Goal: Transaction & Acquisition: Purchase product/service

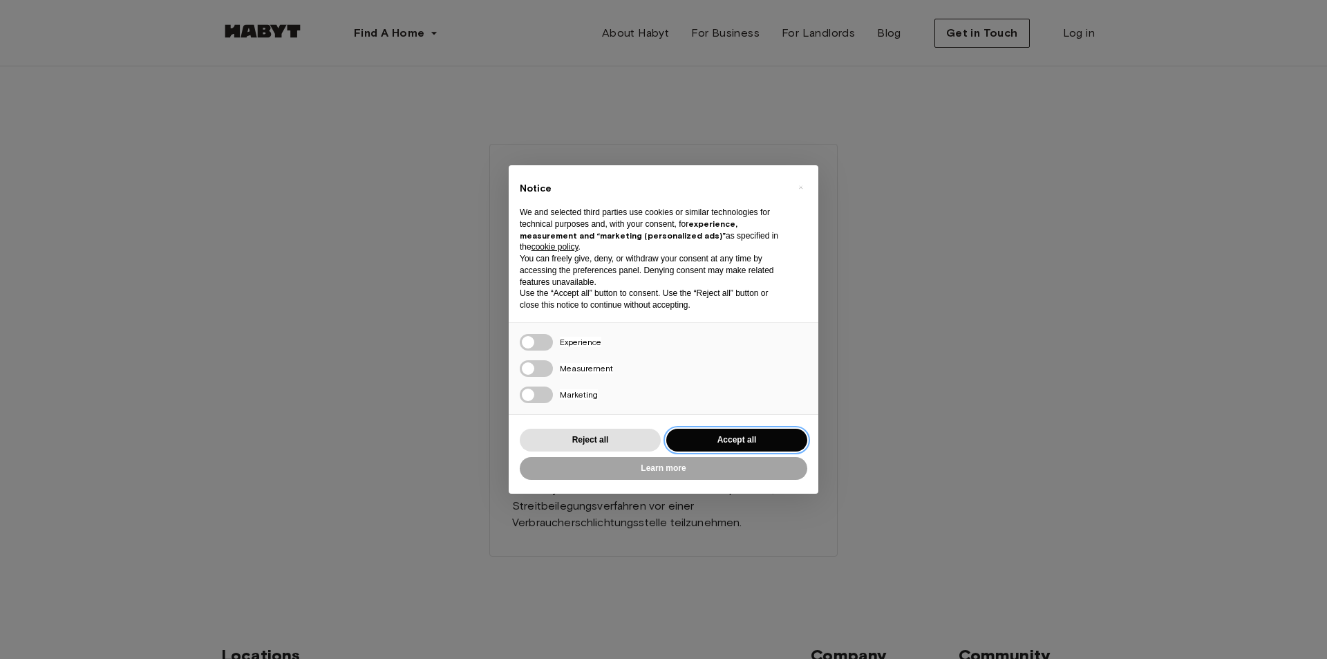
click at [745, 436] on button "Accept all" at bounding box center [736, 440] width 141 height 23
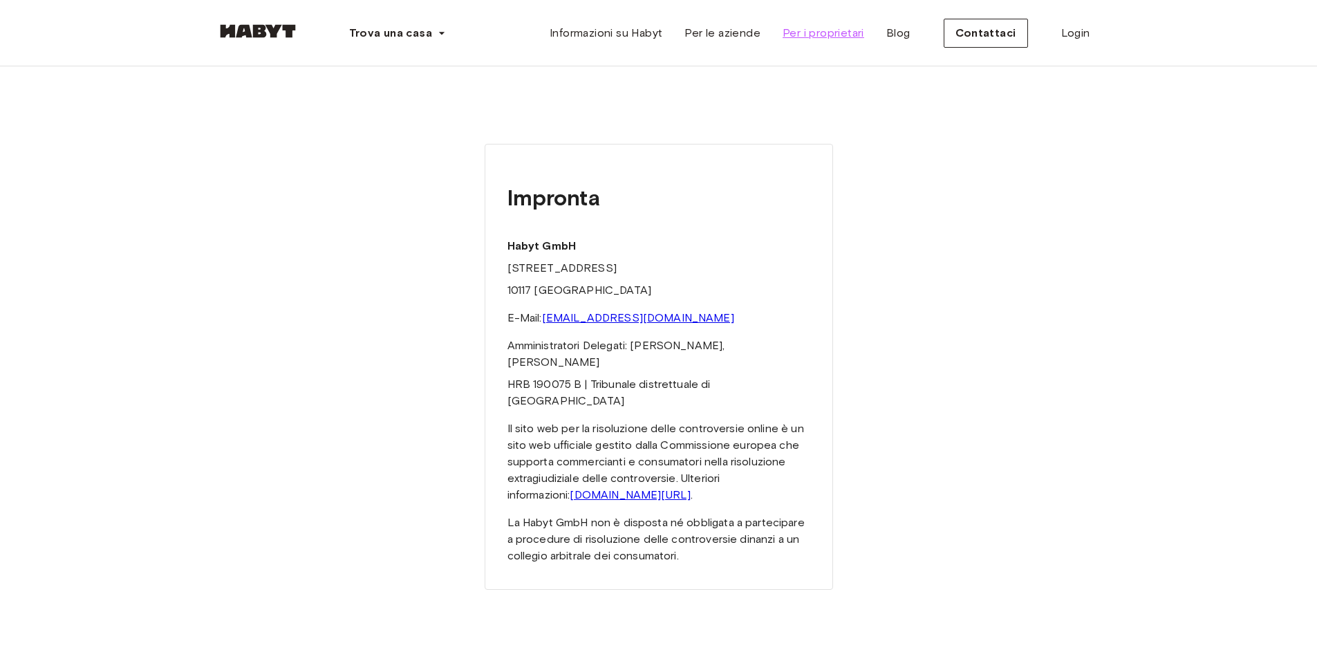
click at [829, 32] on font "Per i proprietari" at bounding box center [823, 32] width 82 height 13
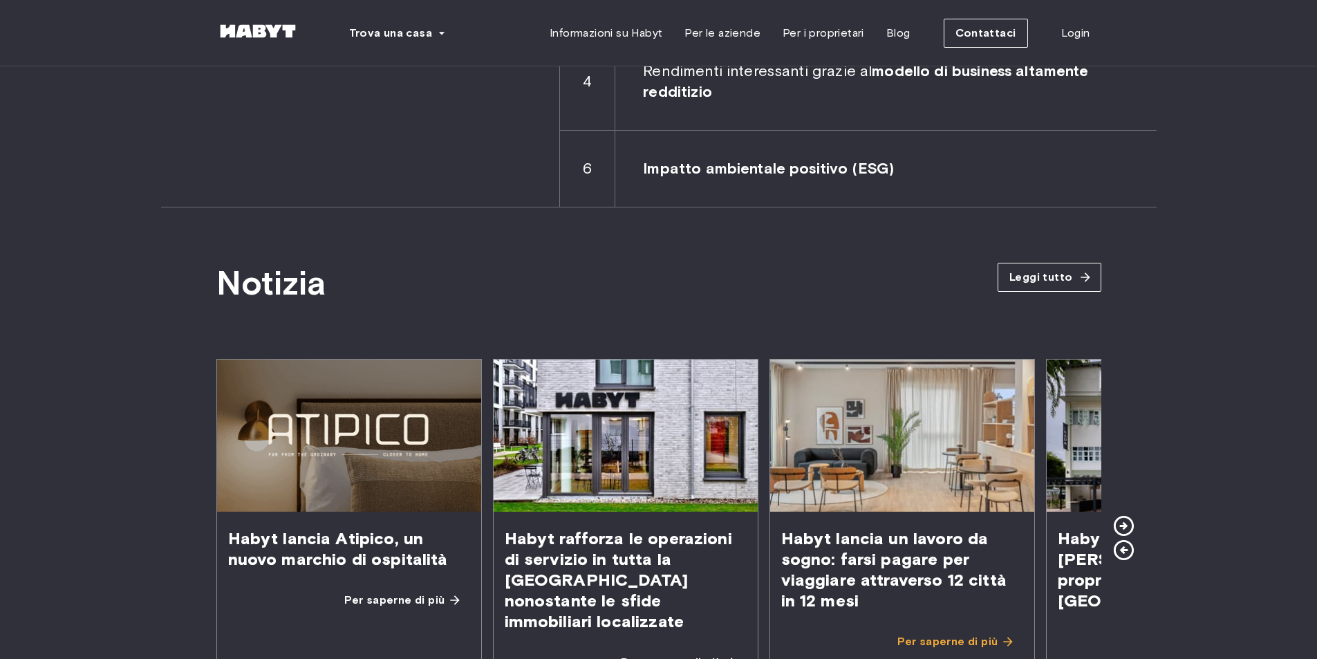
scroll to position [2557, 0]
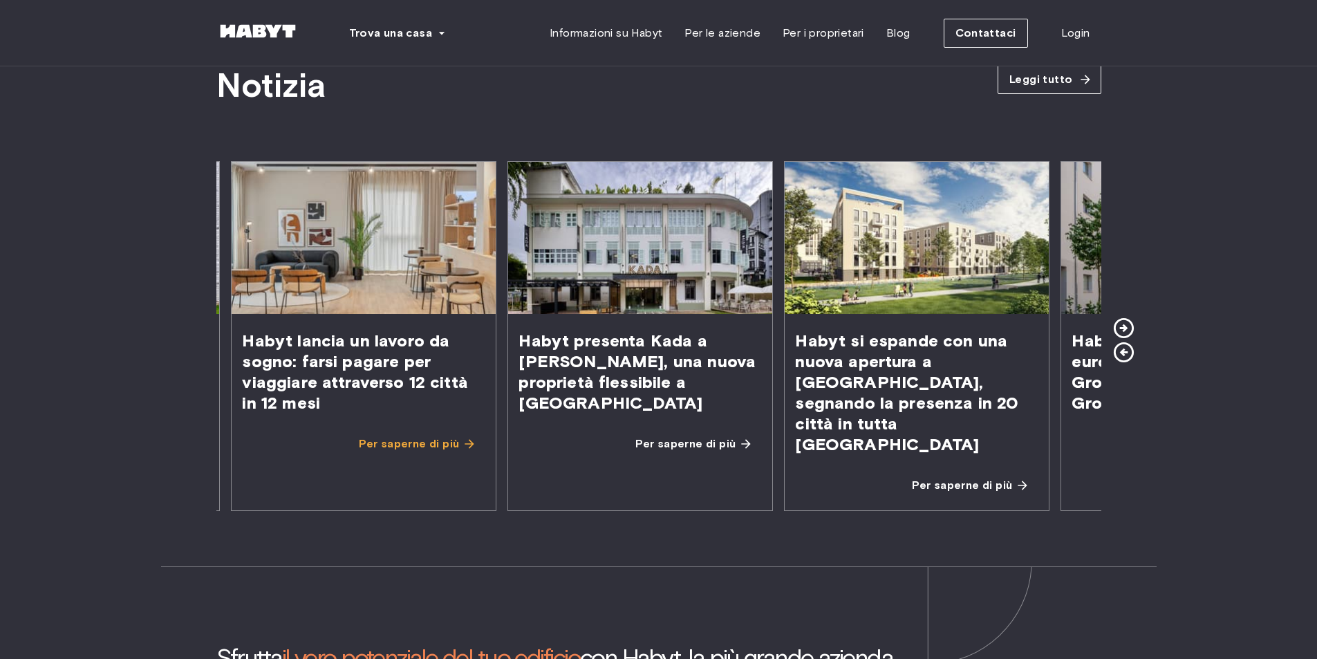
drag, startPoint x: 1018, startPoint y: 413, endPoint x: 499, endPoint y: 474, distance: 522.6
click at [499, 474] on div "Habyt lancia Atipico, un nuovo marchio di ospitalità Per saperne di più Habyt r…" at bounding box center [108, 336] width 885 height 350
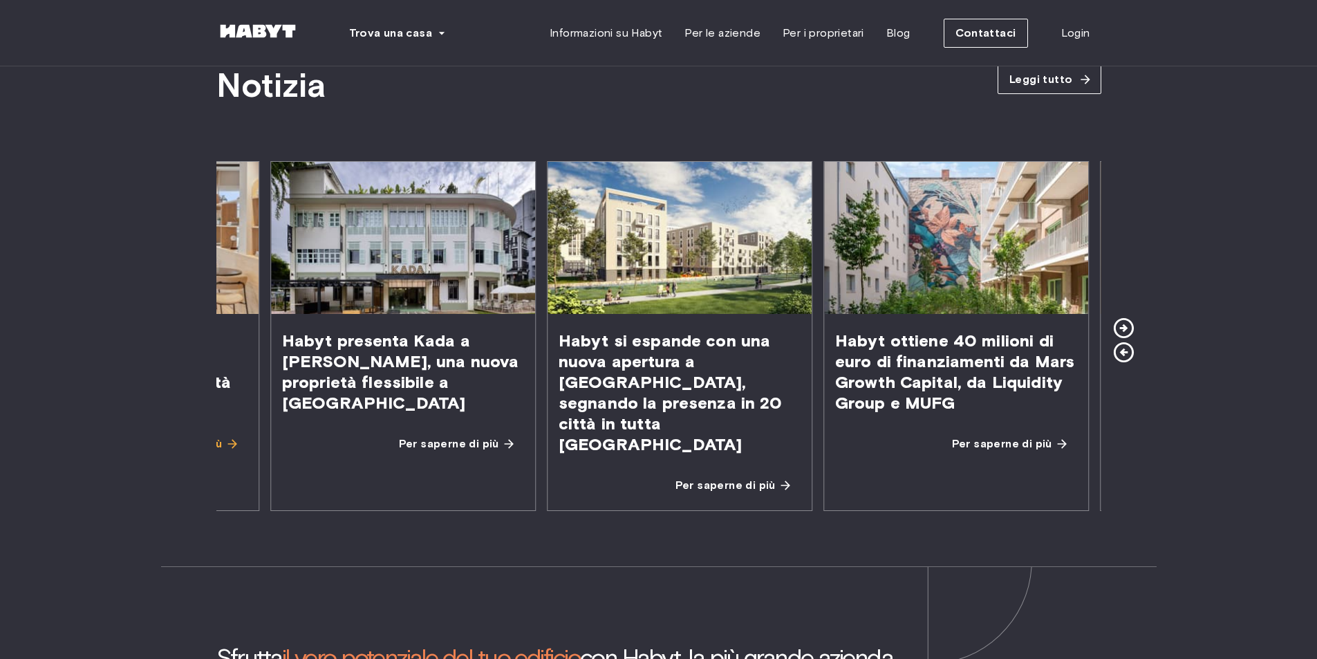
drag, startPoint x: 796, startPoint y: 435, endPoint x: 565, endPoint y: 449, distance: 231.9
click at [565, 471] on div "Per saperne di più" at bounding box center [679, 490] width 264 height 39
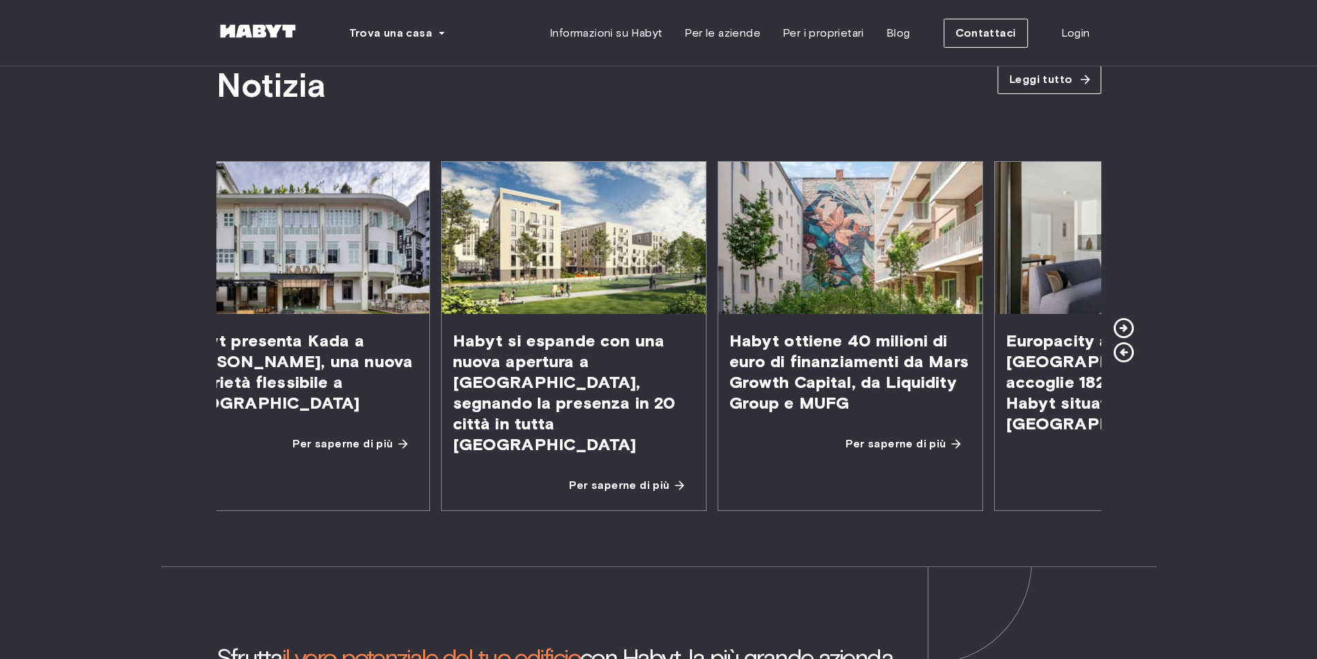
drag, startPoint x: 746, startPoint y: 417, endPoint x: 661, endPoint y: 428, distance: 85.7
click at [661, 428] on span "Habyt si espande con una nuova apertura a Lipsia, segnando la presenza in 20 ci…" at bounding box center [574, 393] width 264 height 158
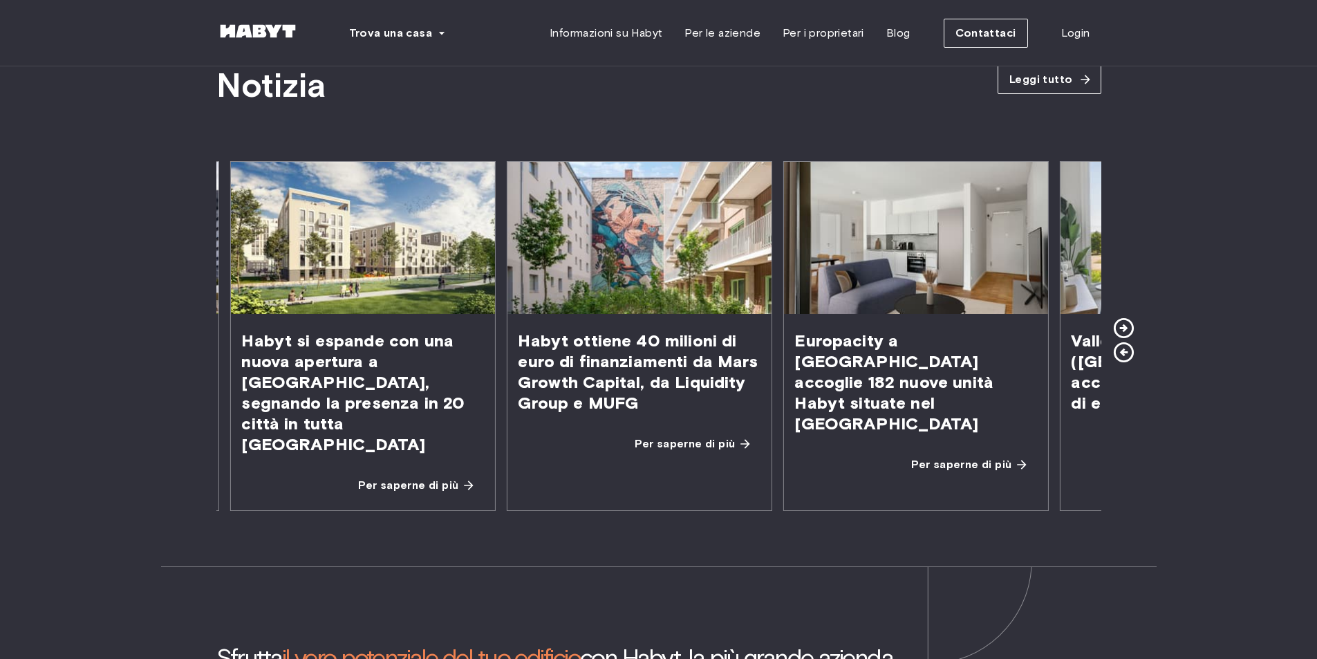
drag, startPoint x: 932, startPoint y: 415, endPoint x: 400, endPoint y: 412, distance: 532.2
click at [507, 412] on span "Habyt ottiene 40 milioni di euro di finanziamenti da Mars Growth Capital, da Li…" at bounding box center [639, 372] width 264 height 116
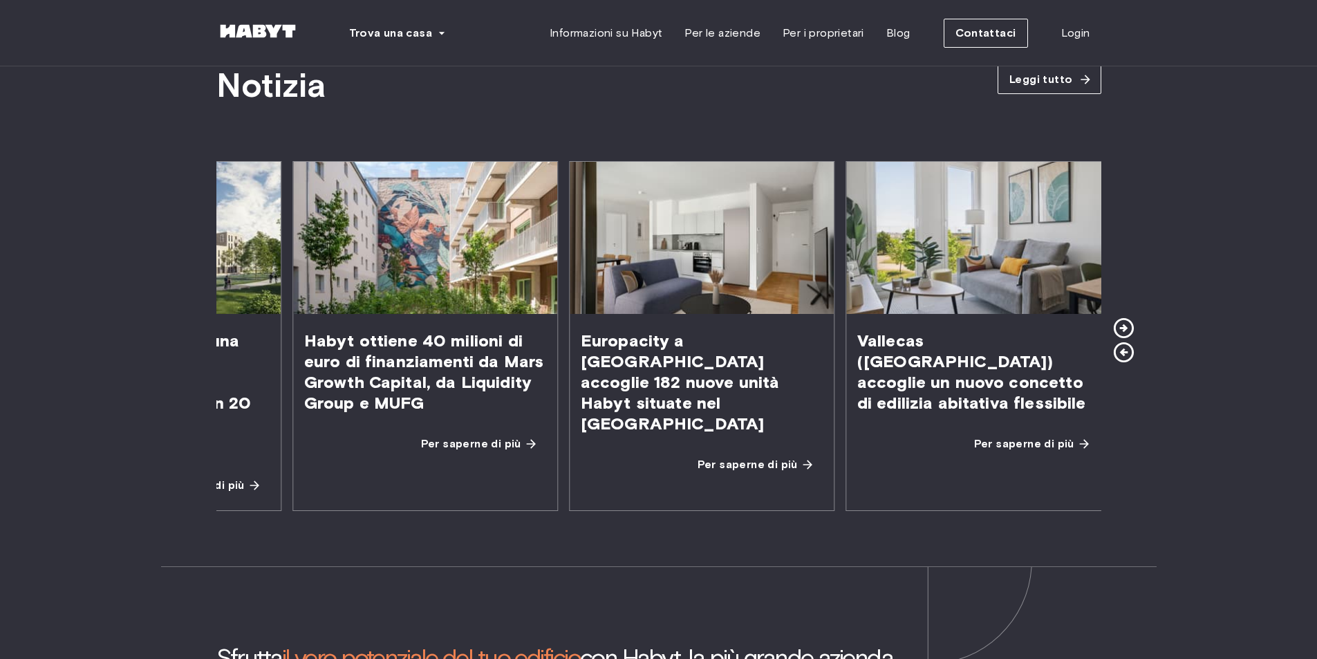
drag, startPoint x: 843, startPoint y: 387, endPoint x: 653, endPoint y: 387, distance: 190.1
click at [646, 387] on font "Europacity a Berlino accoglie 182 nuove unità Habyt situate nel Quartier Heides…" at bounding box center [680, 381] width 199 height 103
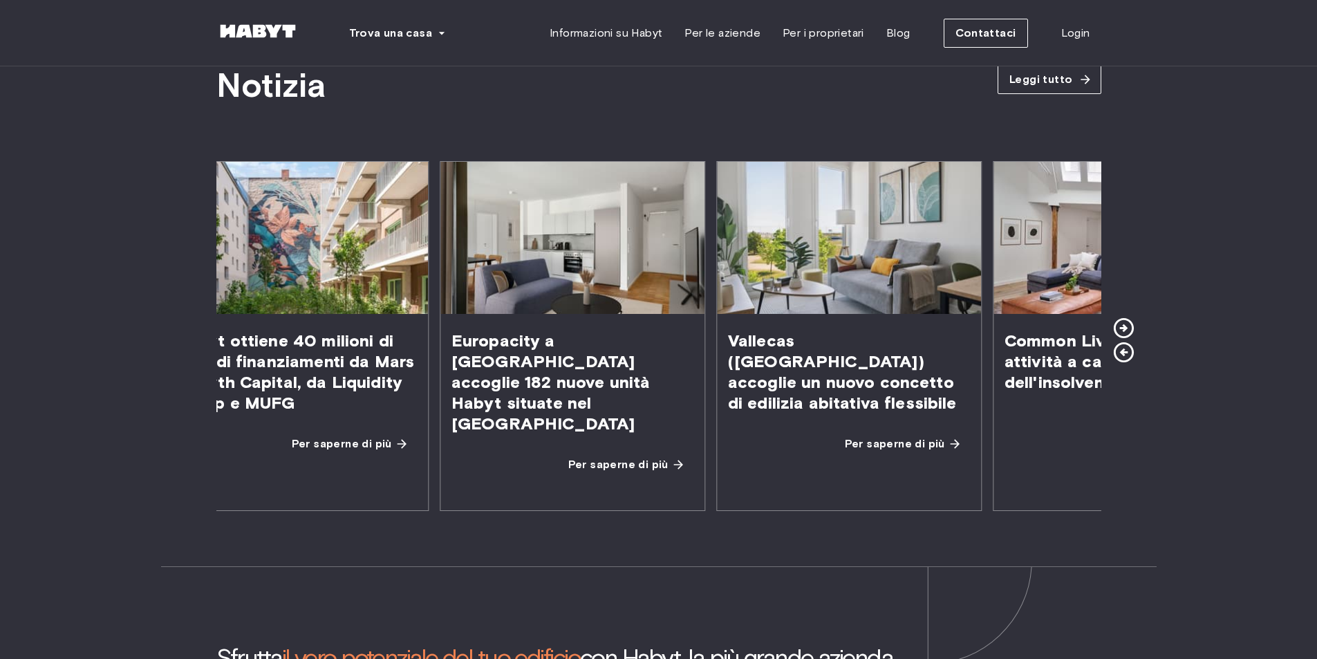
drag, startPoint x: 736, startPoint y: 379, endPoint x: 550, endPoint y: 375, distance: 186.0
click at [728, 375] on font "Vallecas (Madrid) accoglie un nuovo concetto di edilizia abitativa flessibile" at bounding box center [842, 371] width 229 height 82
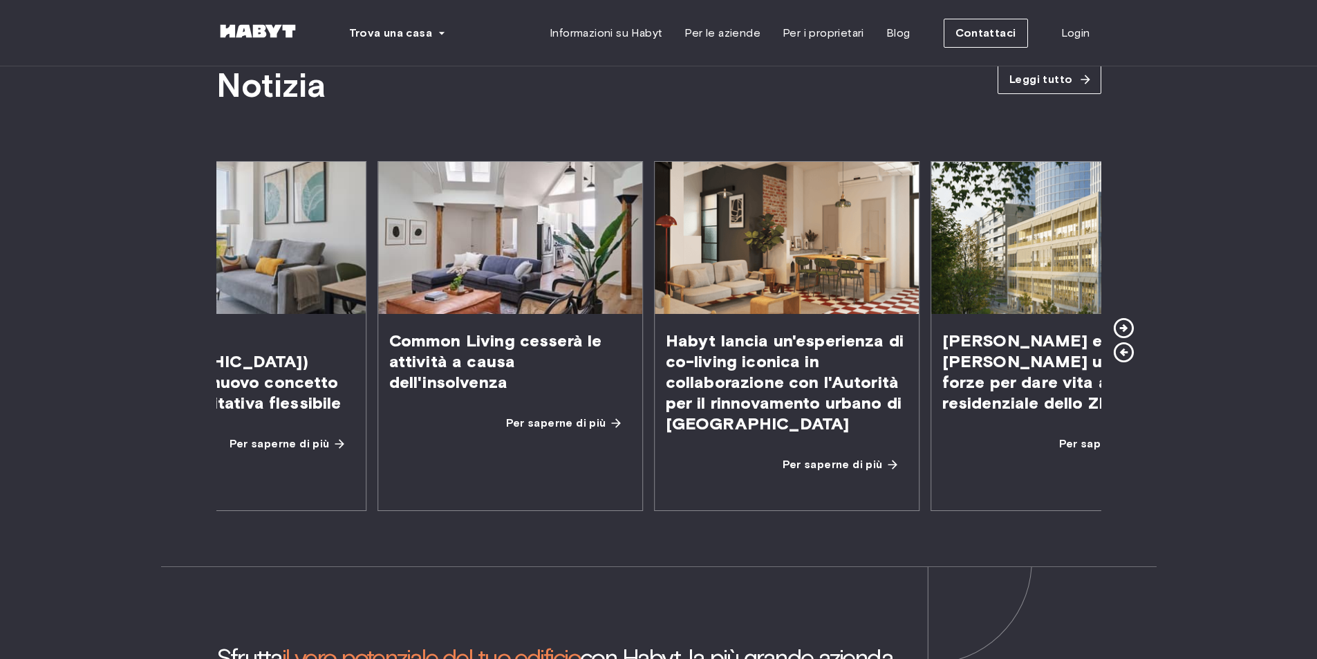
drag, startPoint x: 556, startPoint y: 373, endPoint x: 433, endPoint y: 372, distance: 123.0
click at [437, 373] on span "Common Living cesserà le attività a causa dell'insolvenza" at bounding box center [510, 361] width 264 height 95
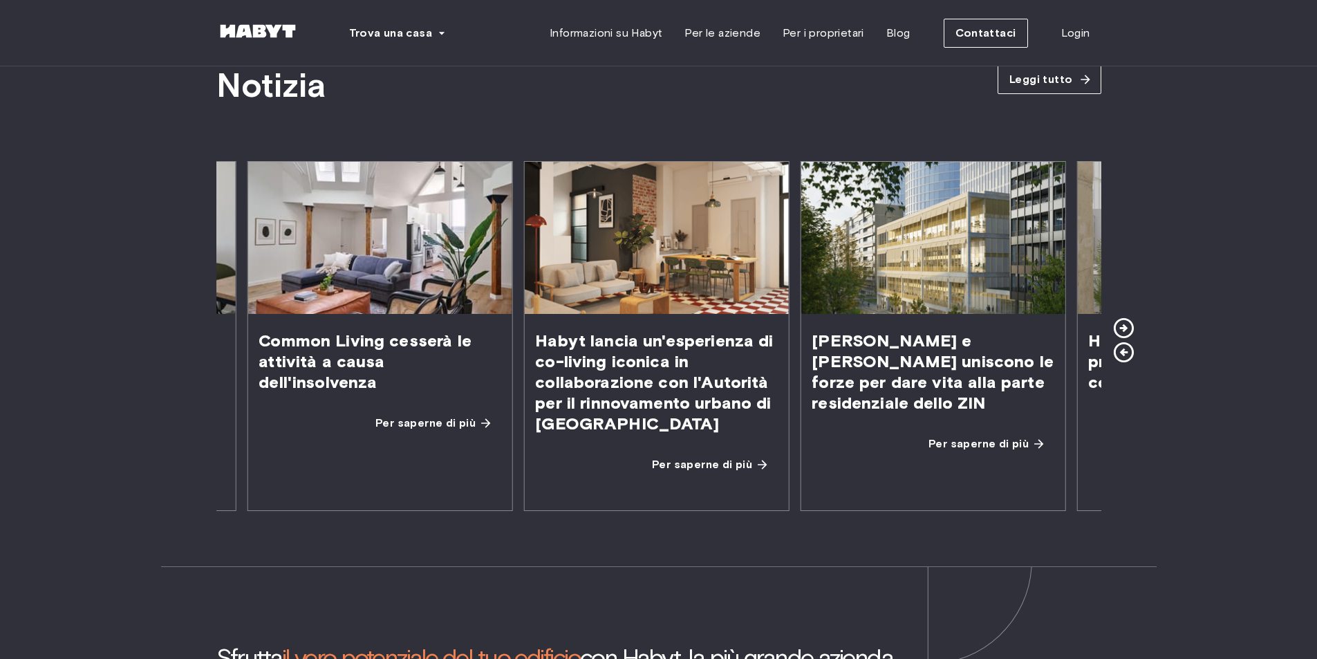
drag, startPoint x: 388, startPoint y: 371, endPoint x: 310, endPoint y: 371, distance: 78.1
click at [524, 371] on span "Habyt lancia un'esperienza di co-living iconica in collaborazione con l'Autorit…" at bounding box center [656, 382] width 264 height 137
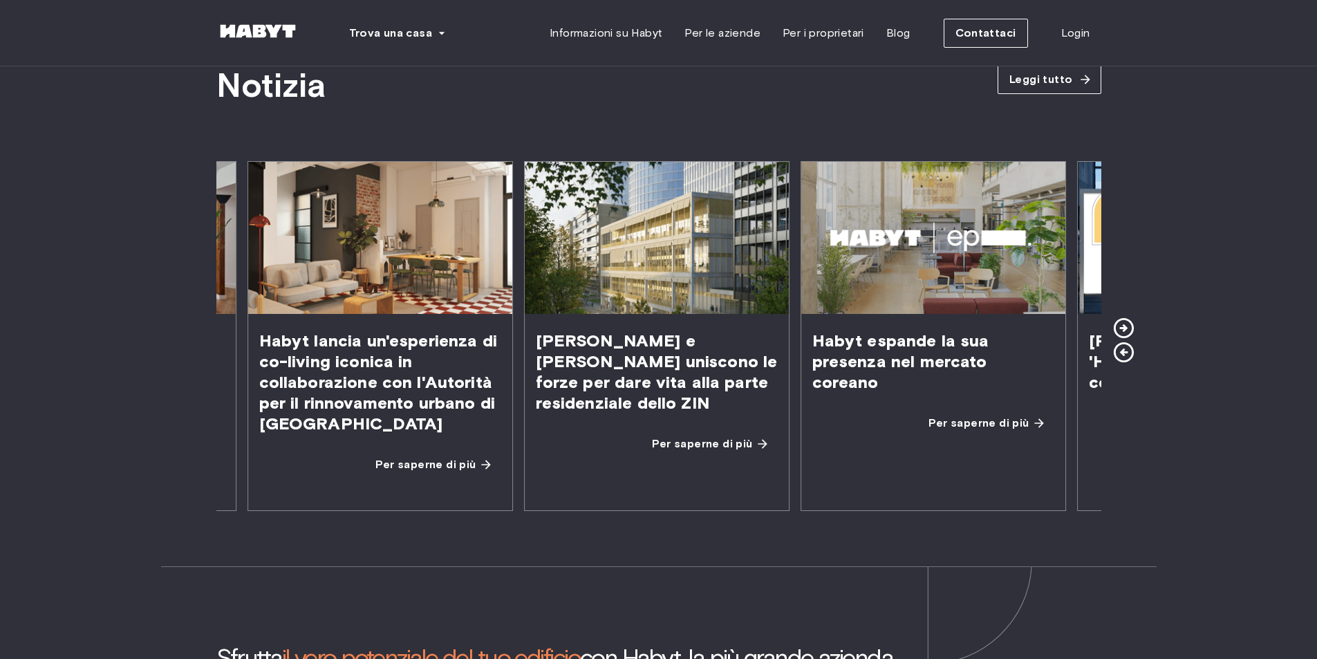
click at [536, 370] on font "Habyt e Befimmo uniscono le forze per dare vita alla parte residenziale dello Z…" at bounding box center [657, 371] width 242 height 82
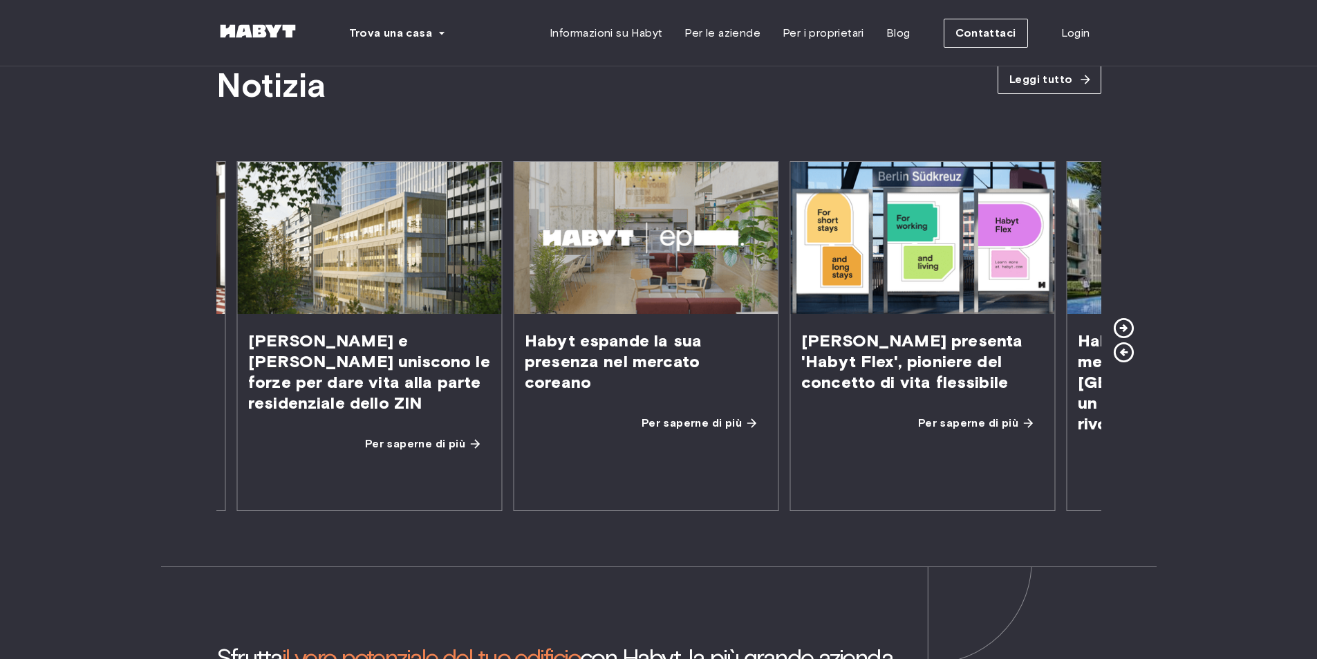
drag, startPoint x: 696, startPoint y: 377, endPoint x: 383, endPoint y: 378, distance: 313.1
click at [514, 378] on span "Habyt espande la sua presenza nel mercato coreano" at bounding box center [646, 361] width 264 height 95
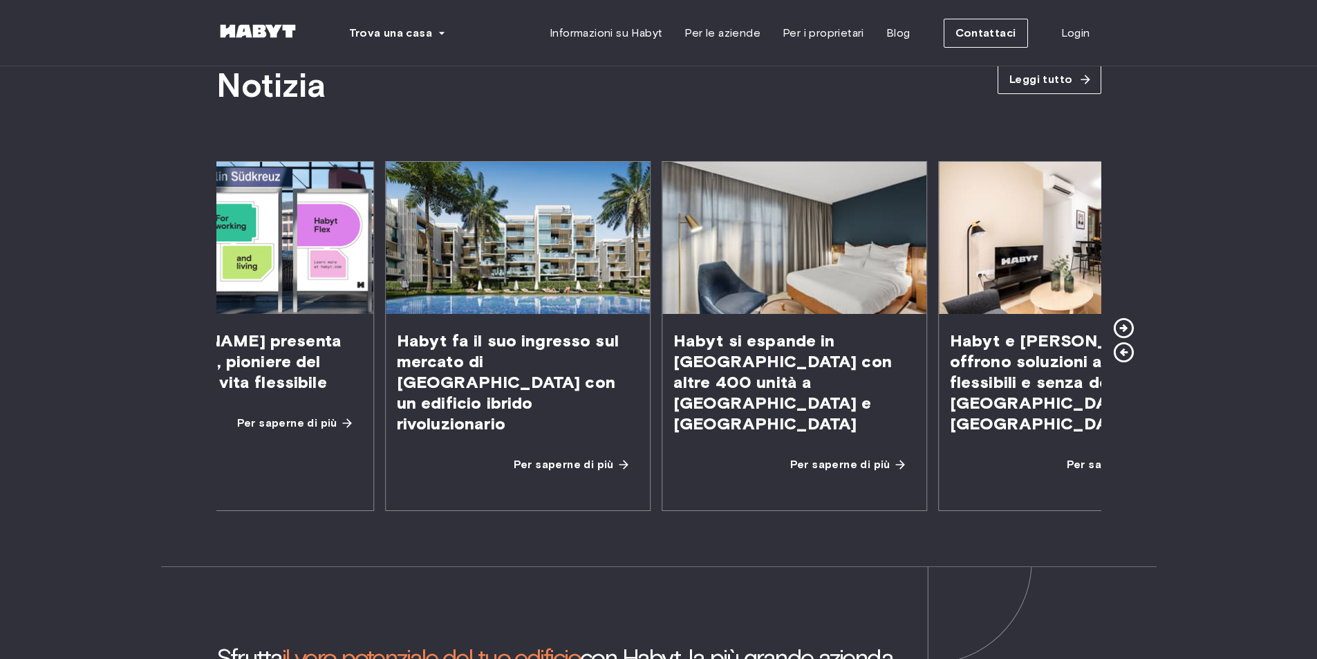
drag, startPoint x: 891, startPoint y: 372, endPoint x: 348, endPoint y: 368, distance: 542.6
click at [397, 372] on font "Habyt fa il suo ingresso sul mercato di Malaga con un edificio ibrido rivoluzio…" at bounding box center [508, 381] width 222 height 103
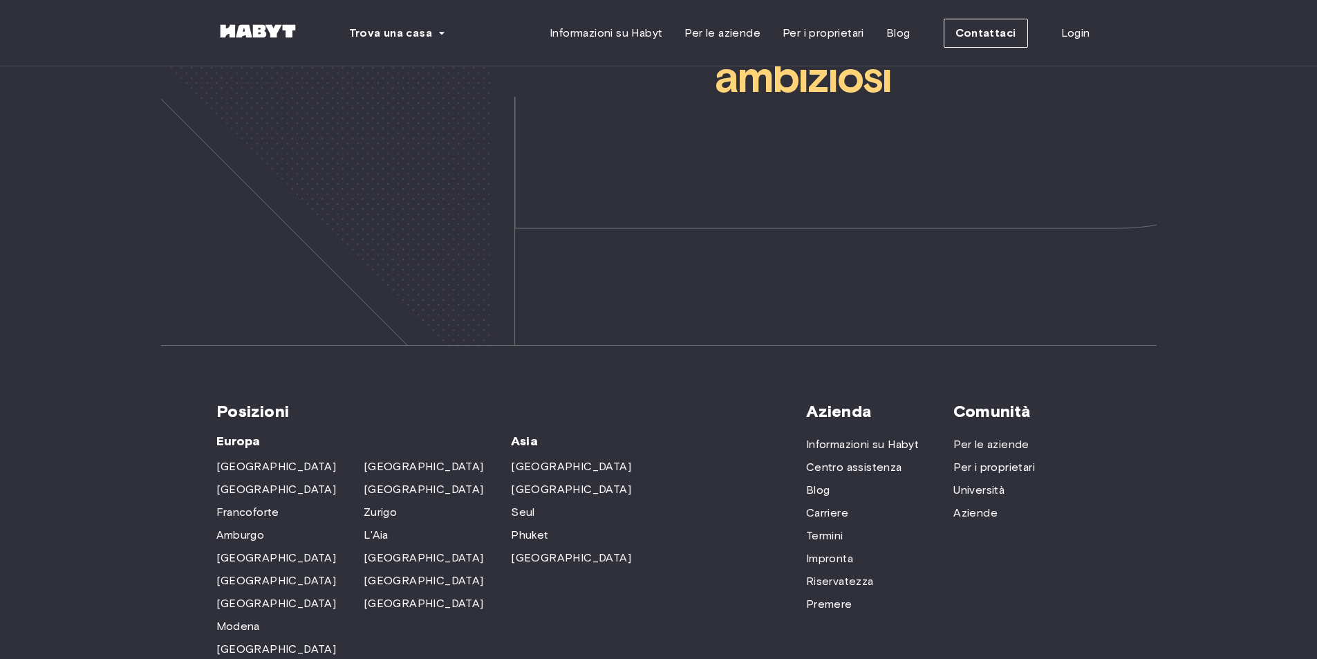
scroll to position [4285, 0]
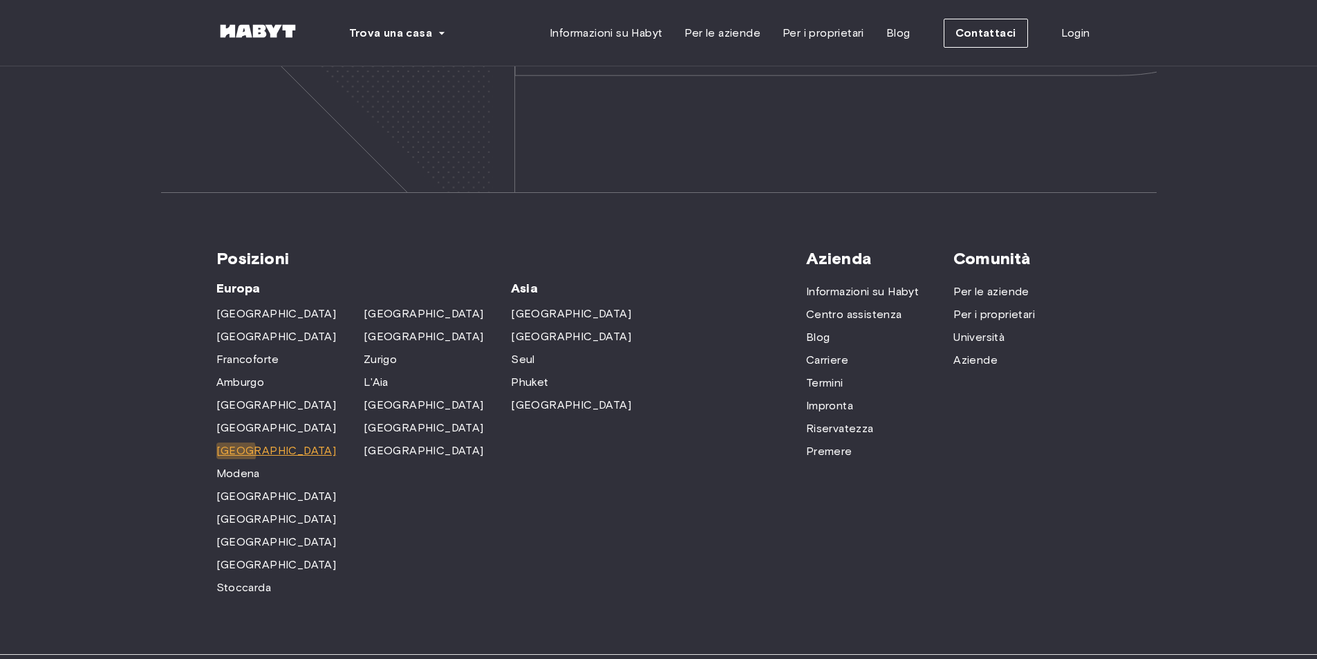
click at [234, 444] on font "[GEOGRAPHIC_DATA]" at bounding box center [276, 450] width 120 height 13
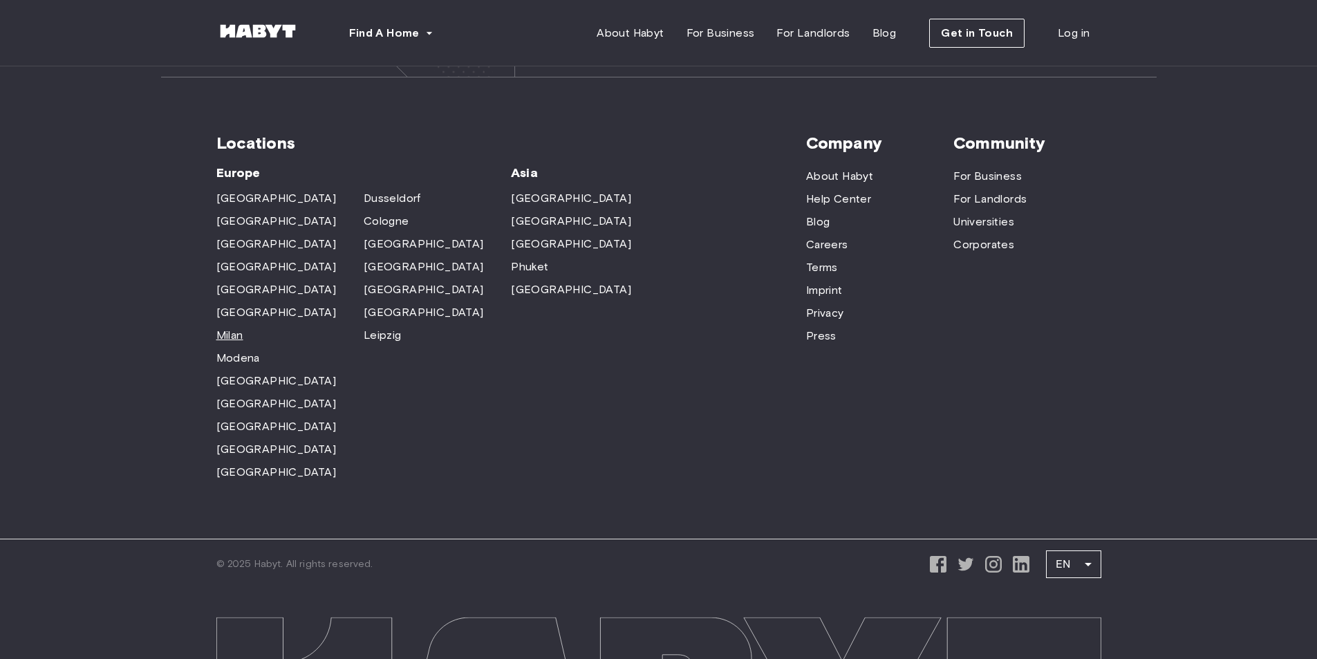
scroll to position [4170, 0]
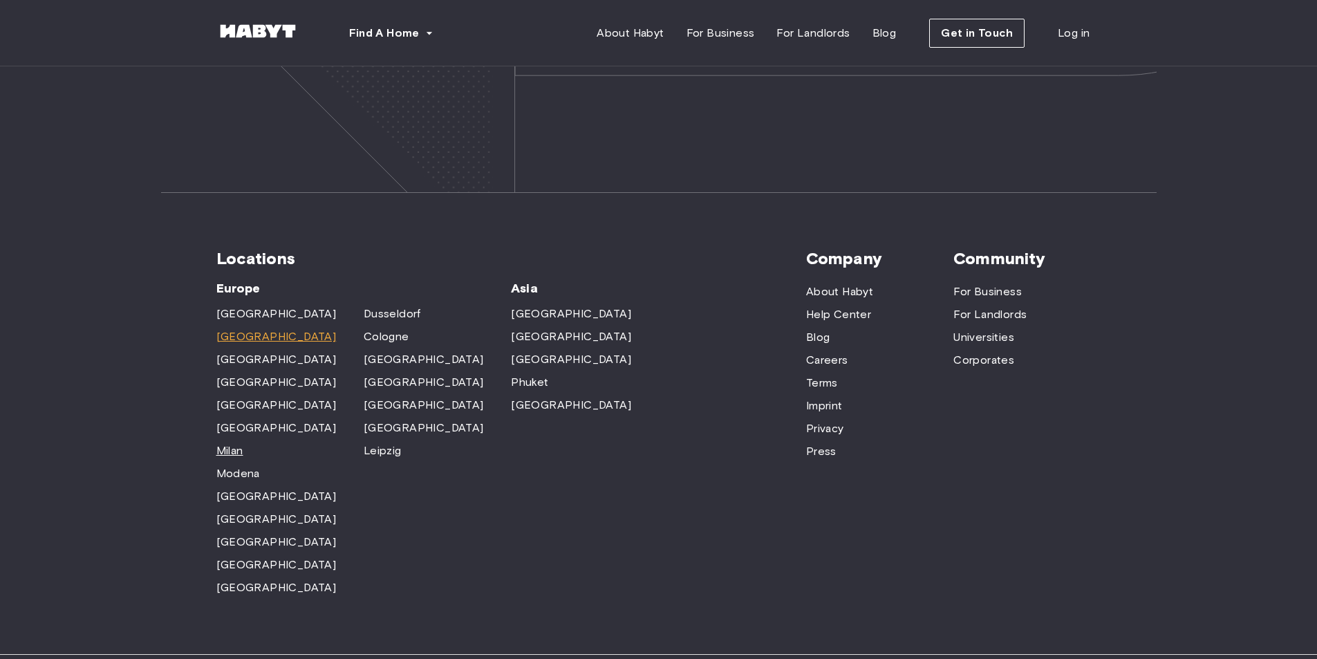
click at [232, 328] on span "Berlin" at bounding box center [276, 336] width 120 height 17
click at [234, 465] on span "Modena" at bounding box center [238, 473] width 44 height 17
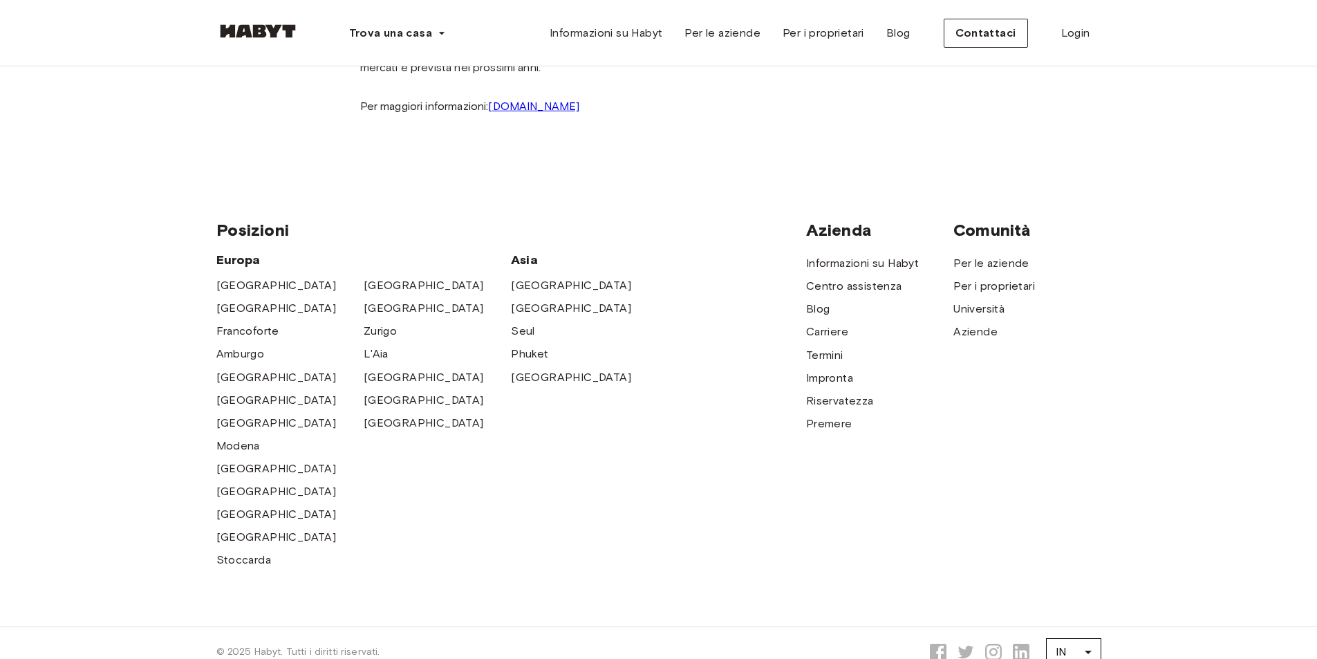
scroll to position [1244, 0]
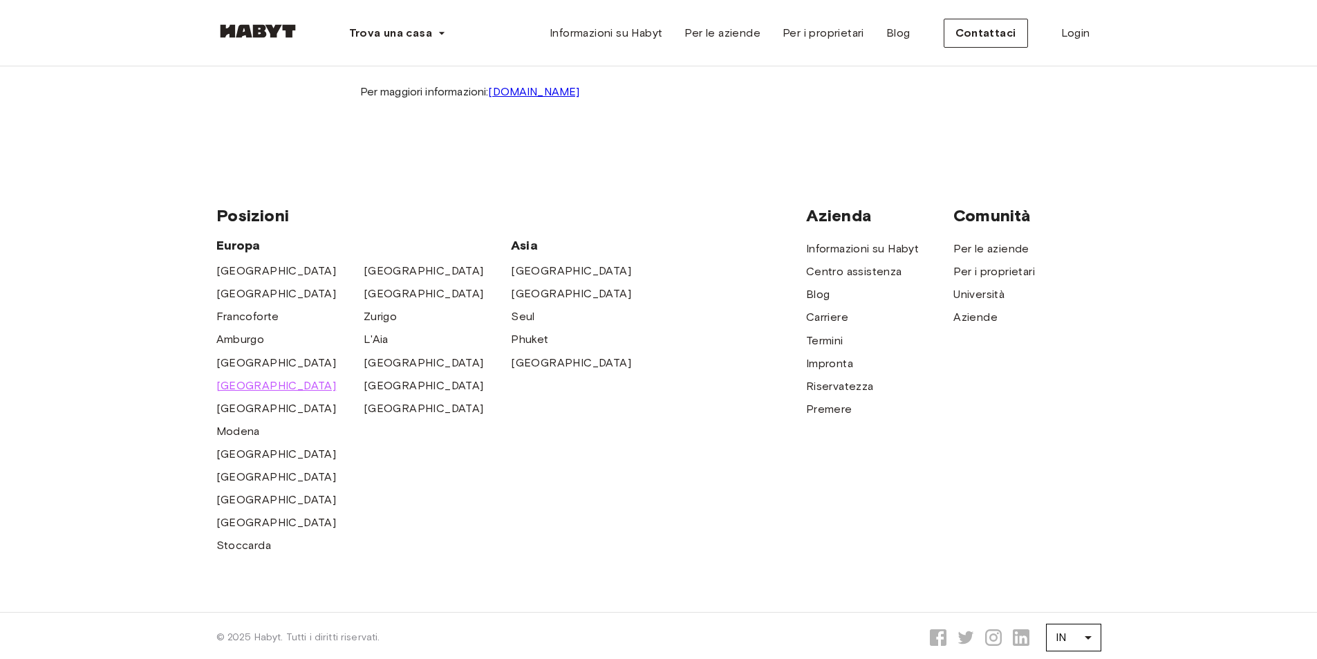
click at [231, 379] on font "[GEOGRAPHIC_DATA]" at bounding box center [276, 385] width 120 height 13
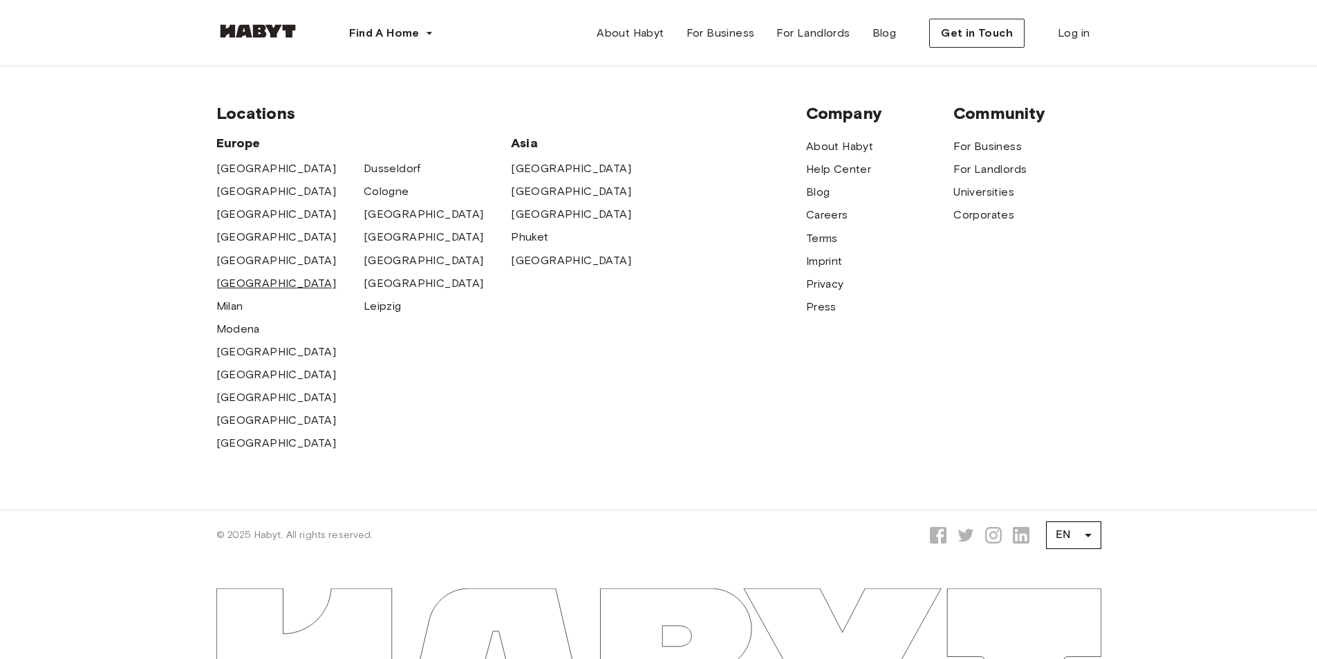
scroll to position [1192, 0]
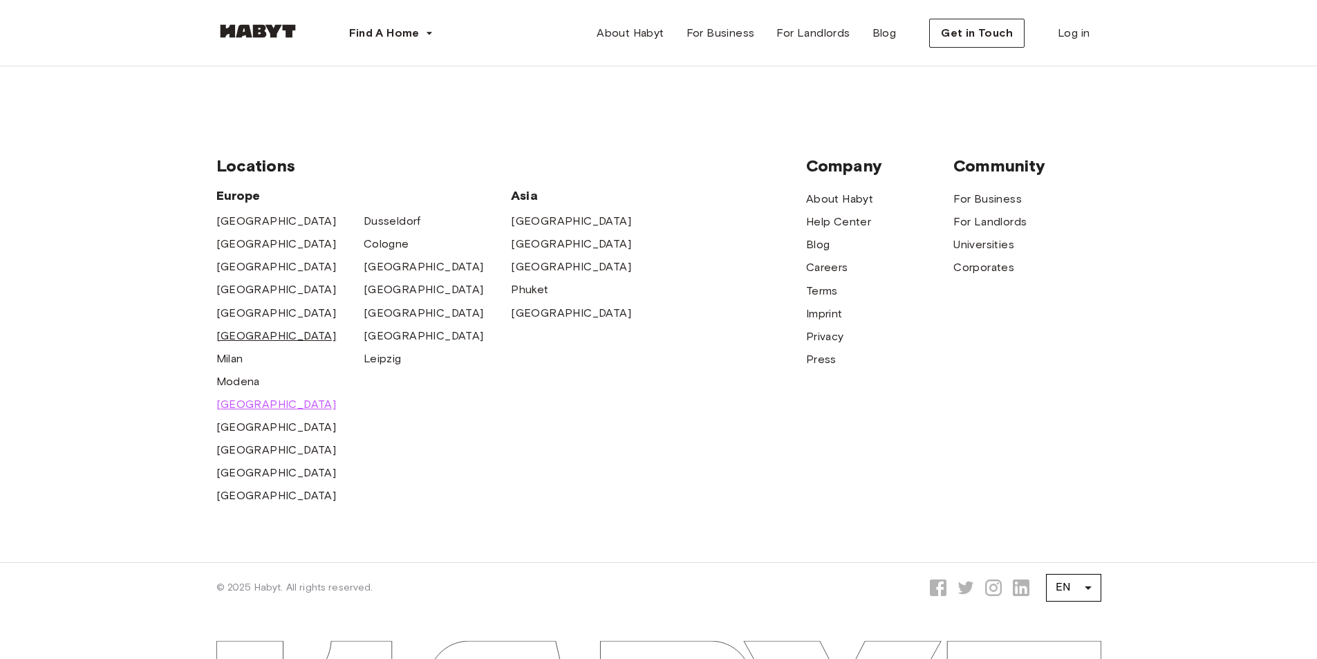
click at [234, 396] on span "[GEOGRAPHIC_DATA]" at bounding box center [276, 404] width 120 height 17
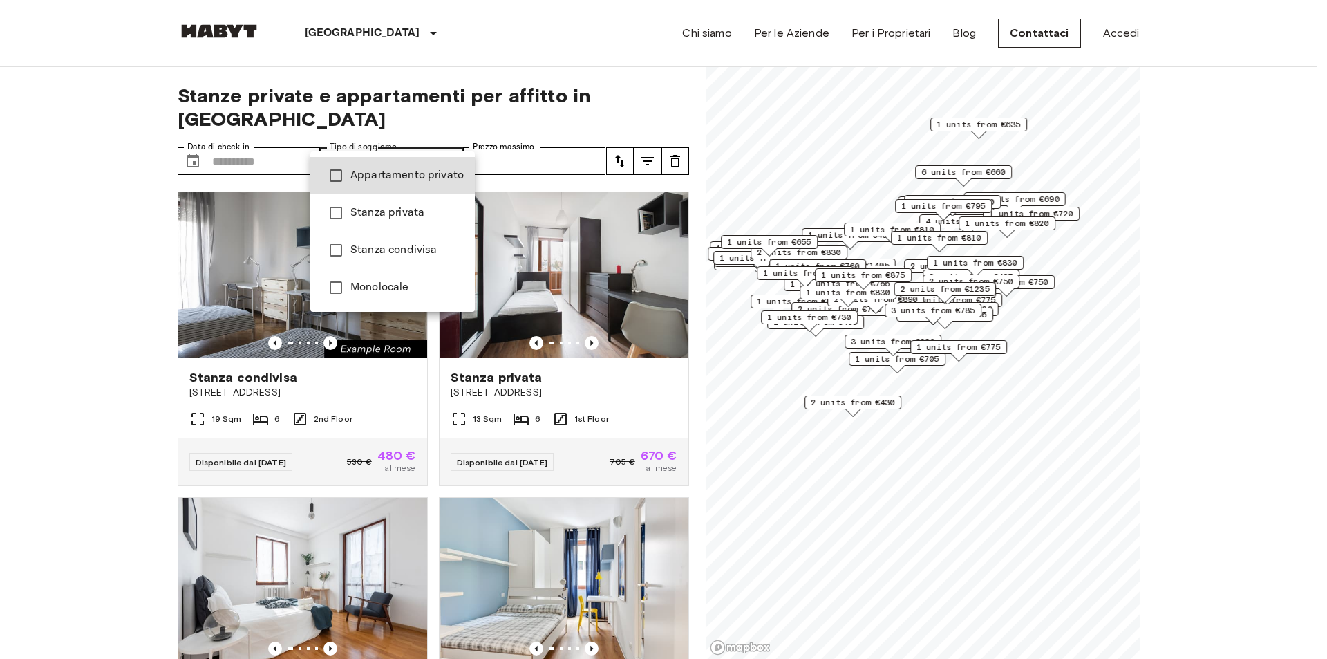
type input "**********"
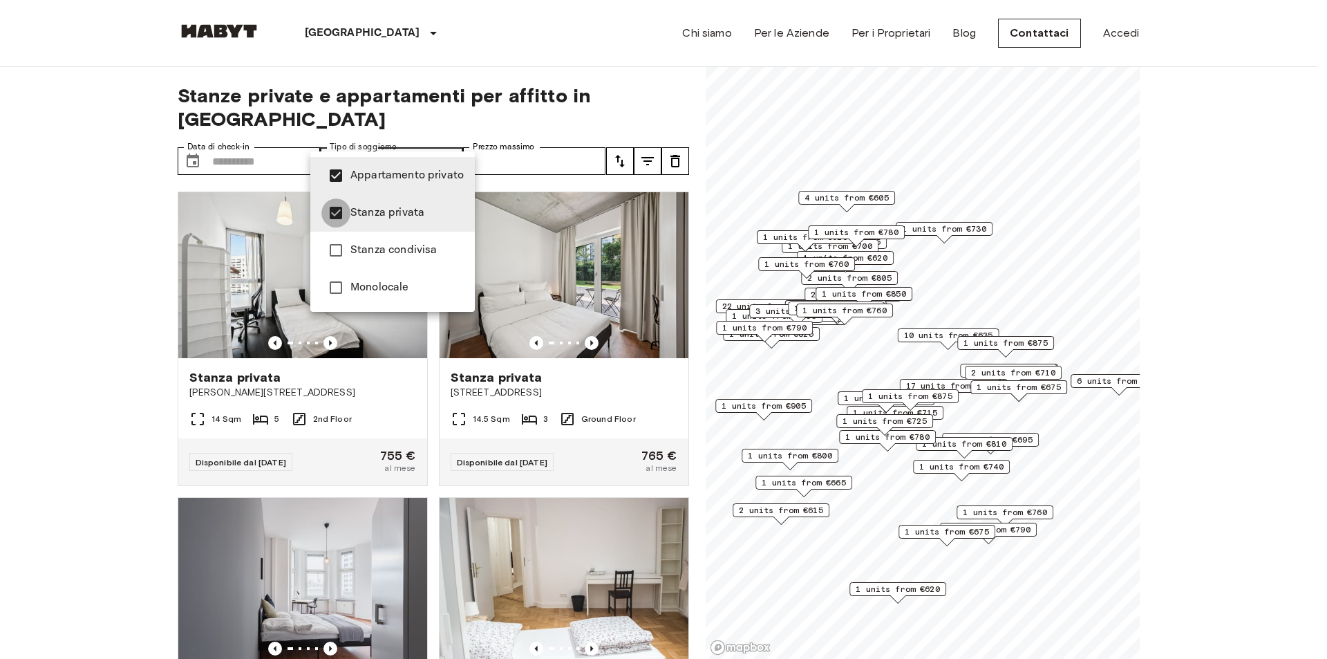
type input "**********"
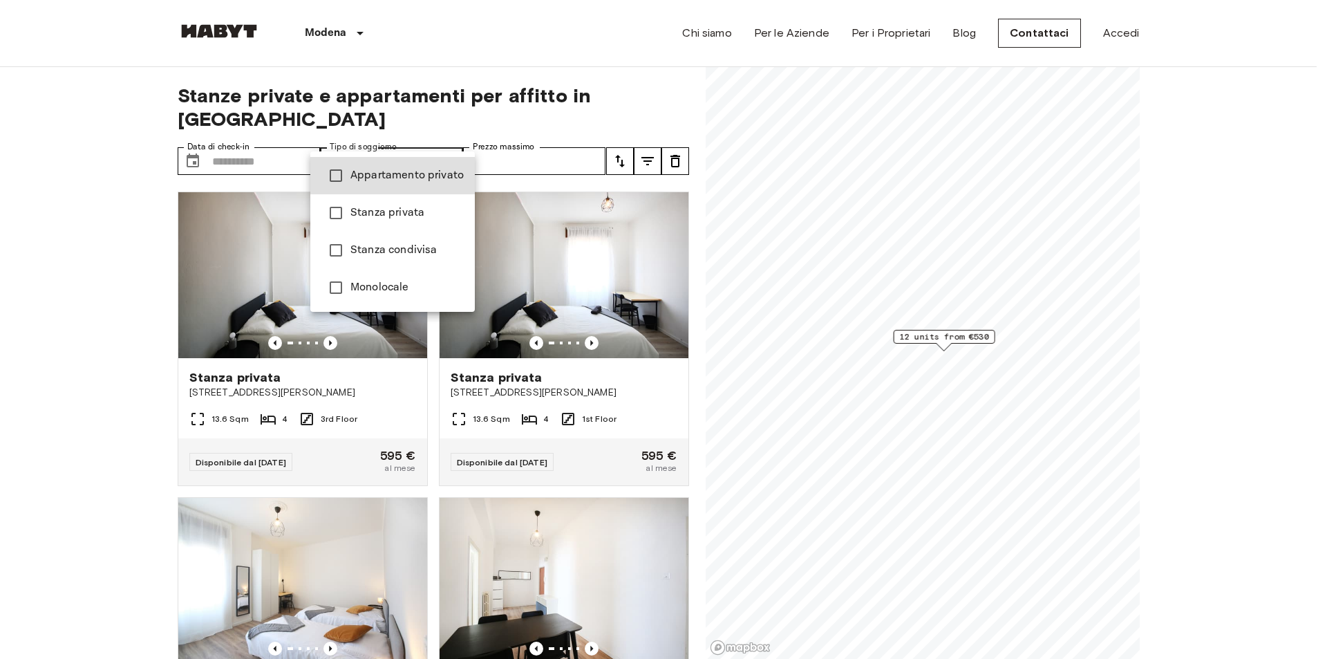
click at [411, 173] on span "Appartamento privato" at bounding box center [406, 175] width 113 height 17
type input "**********"
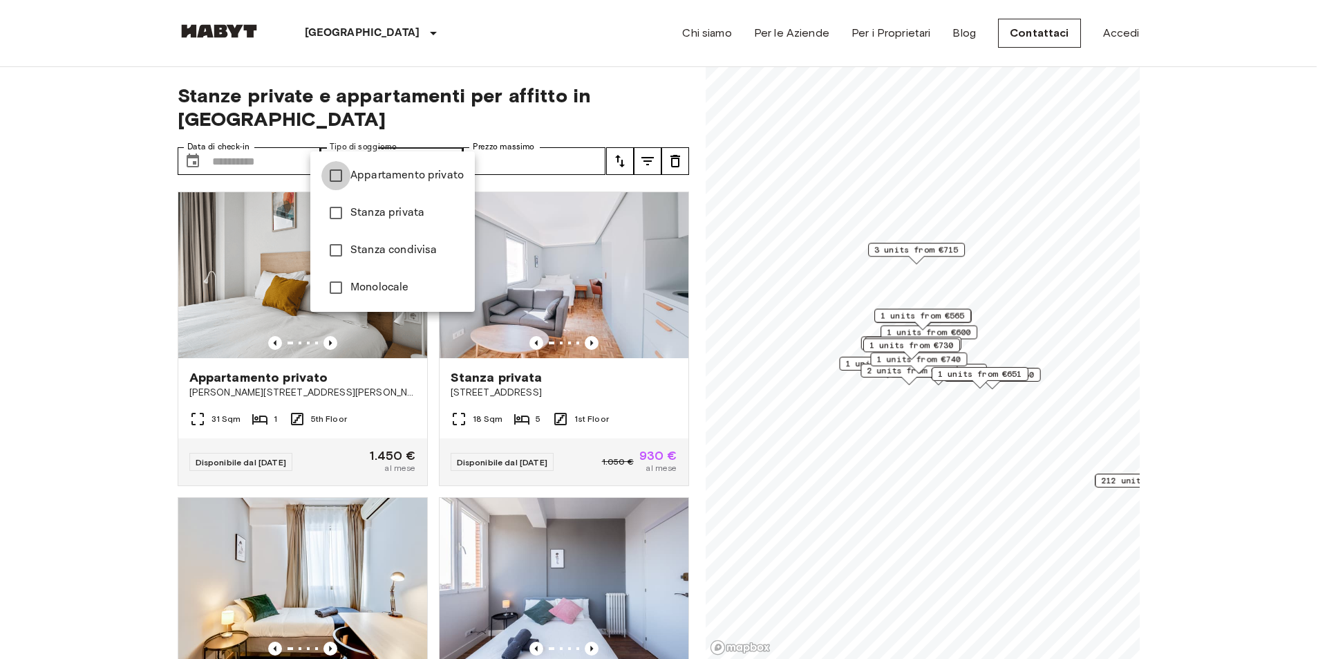
type input "**********"
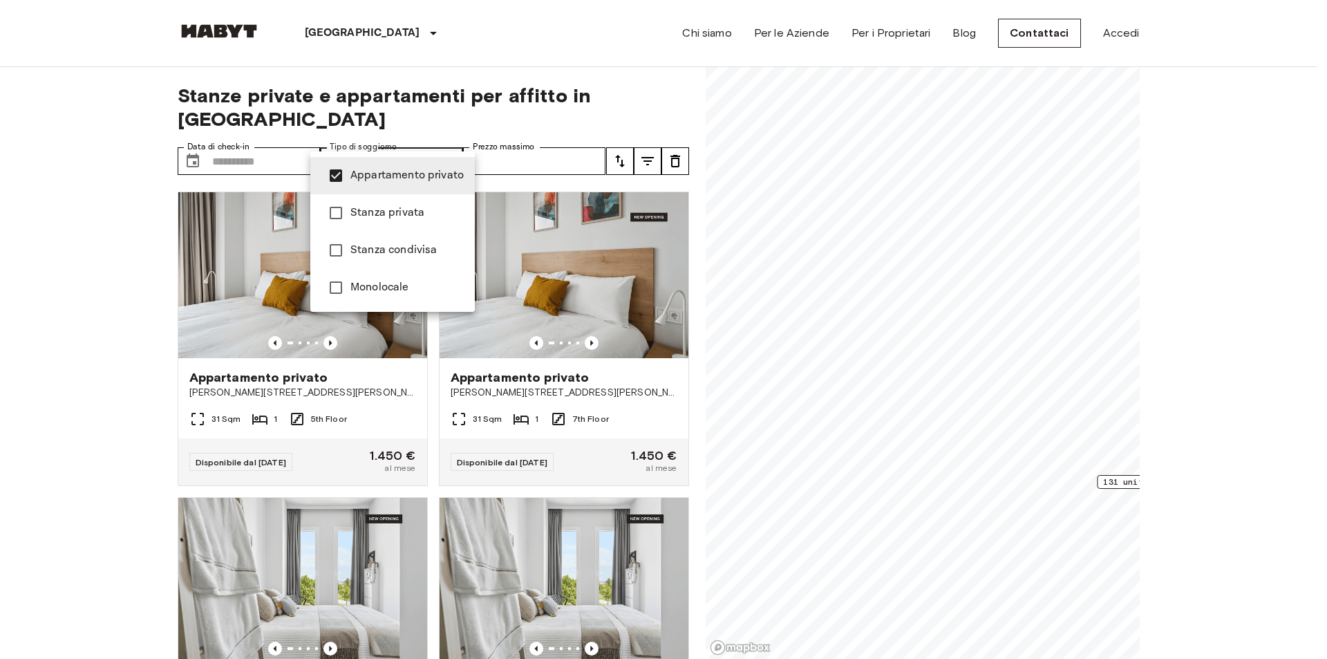
click at [106, 229] on div at bounding box center [663, 329] width 1327 height 659
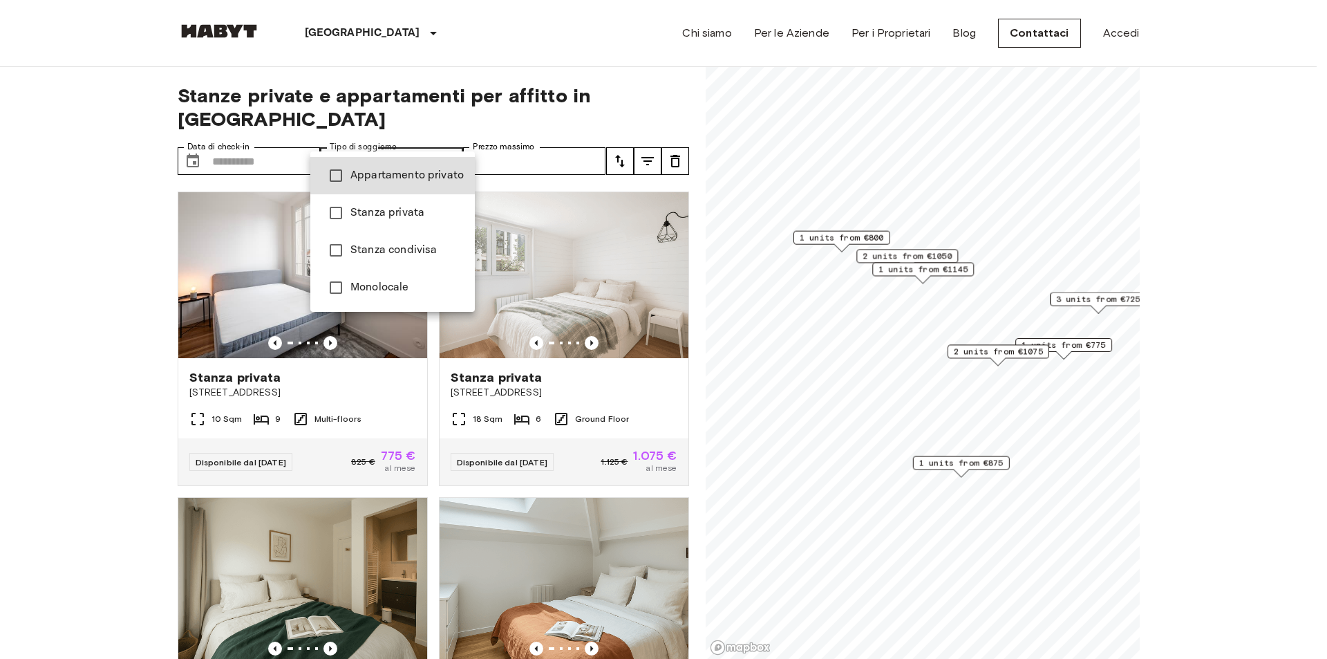
click at [388, 174] on span "Appartamento privato" at bounding box center [406, 175] width 113 height 17
type input "**********"
